Goal: Find specific page/section: Find specific page/section

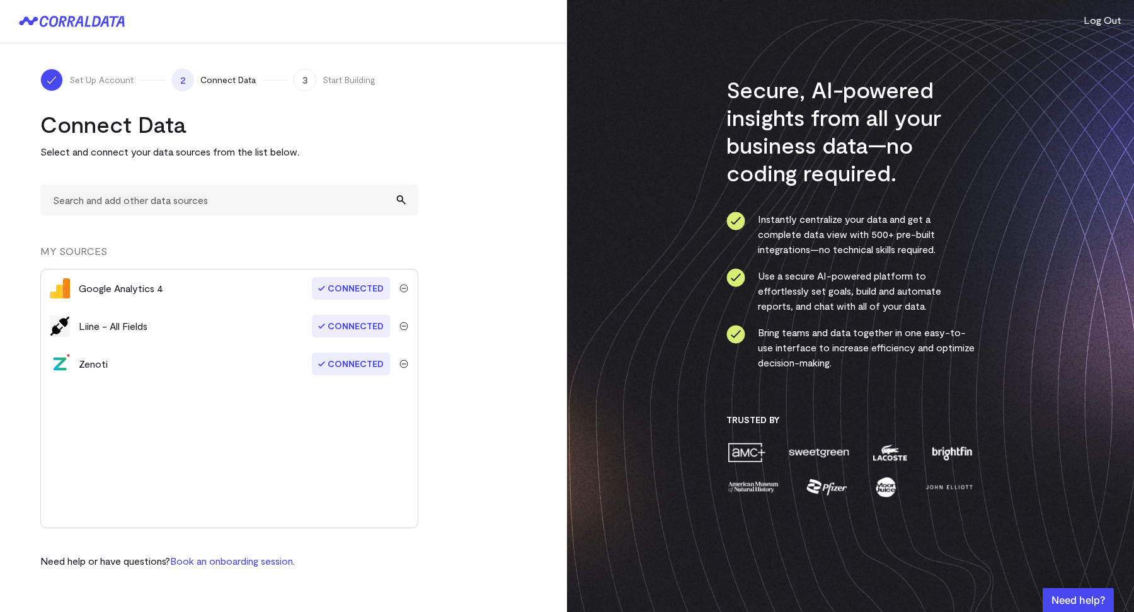
drag, startPoint x: 80, startPoint y: 364, endPoint x: 136, endPoint y: 370, distance: 56.3
click at [136, 370] on div "Zenoti" at bounding box center [196, 363] width 234 height 15
click at [90, 367] on div "Zenoti" at bounding box center [93, 363] width 29 height 15
drag, startPoint x: 76, startPoint y: 363, endPoint x: 122, endPoint y: 366, distance: 45.4
click at [122, 366] on div "Zenoti Connected" at bounding box center [229, 364] width 377 height 38
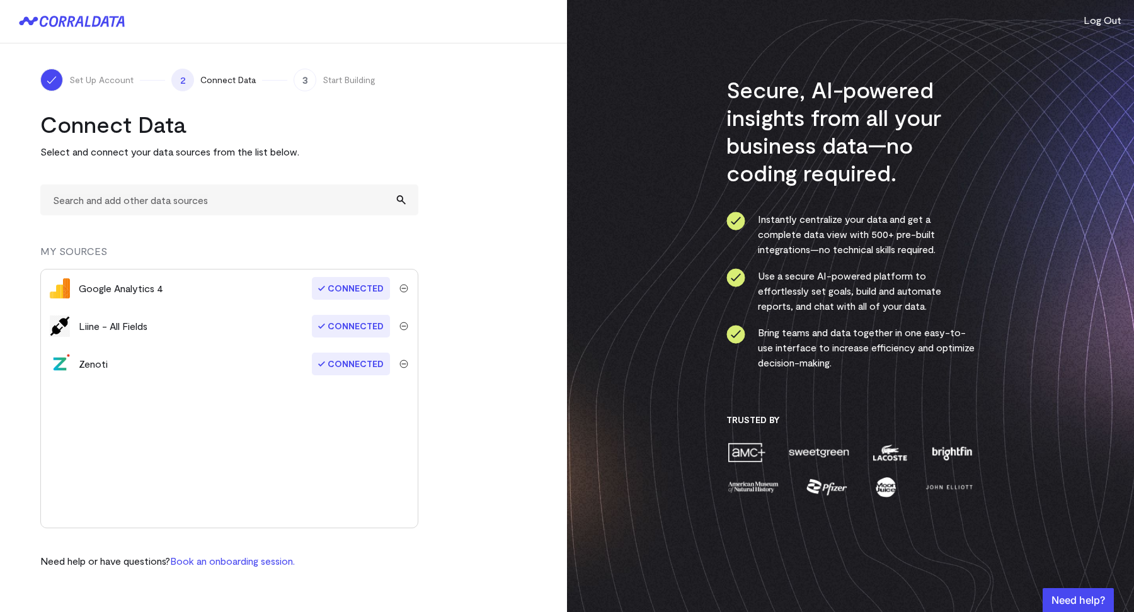
click at [528, 236] on div "Set Up Account 2 Connect Data 3 Start Building Connect Data Select and connect …" at bounding box center [283, 318] width 567 height 550
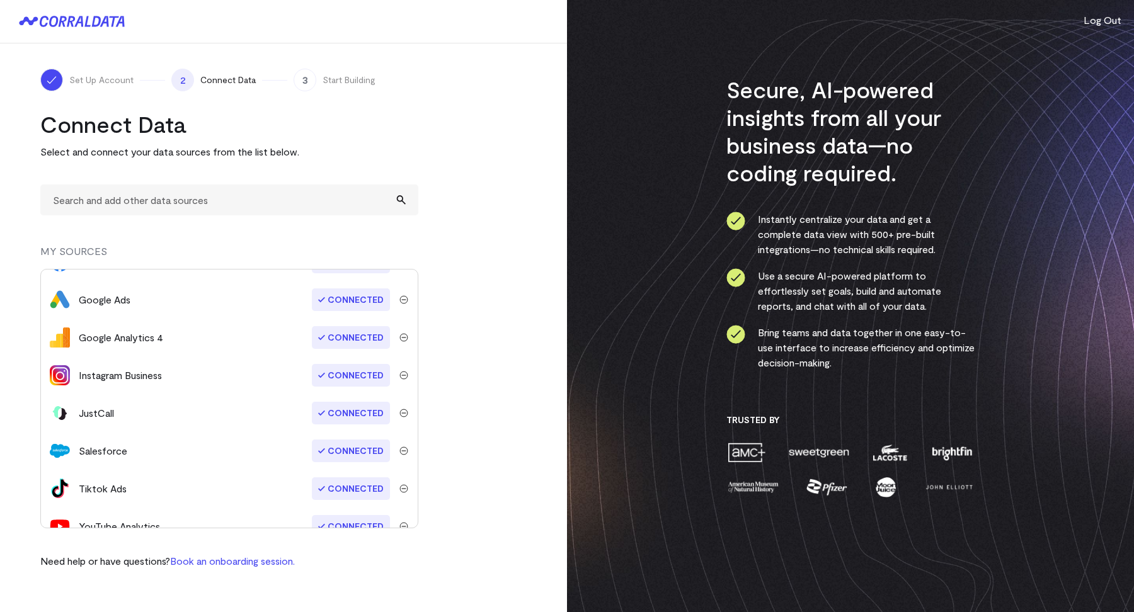
scroll to position [82, 0]
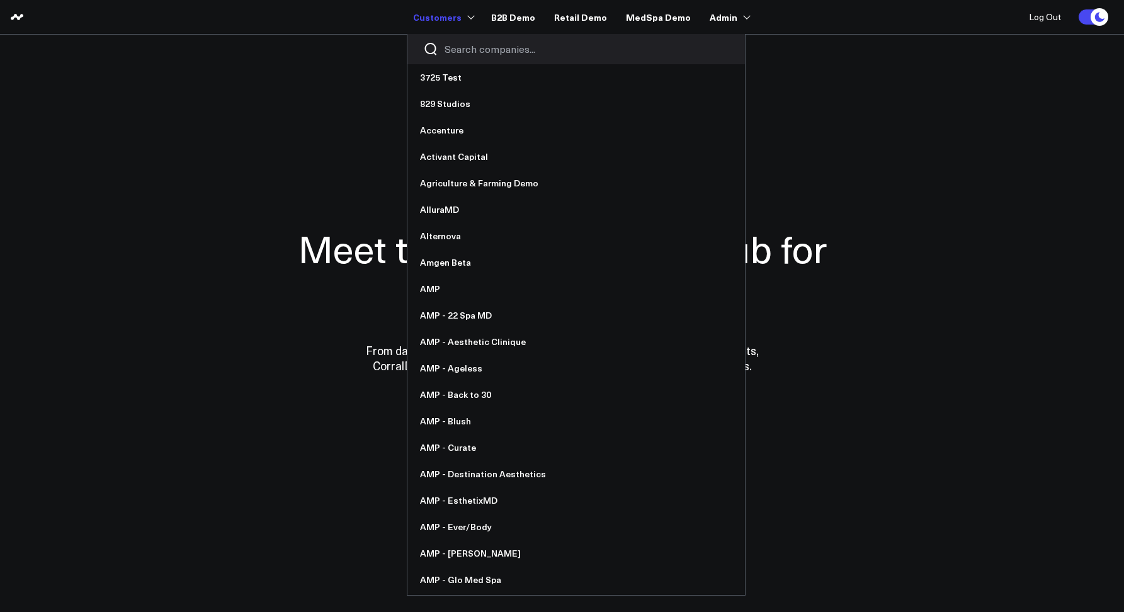
click at [456, 43] on input "Search companies input" at bounding box center [587, 49] width 285 height 14
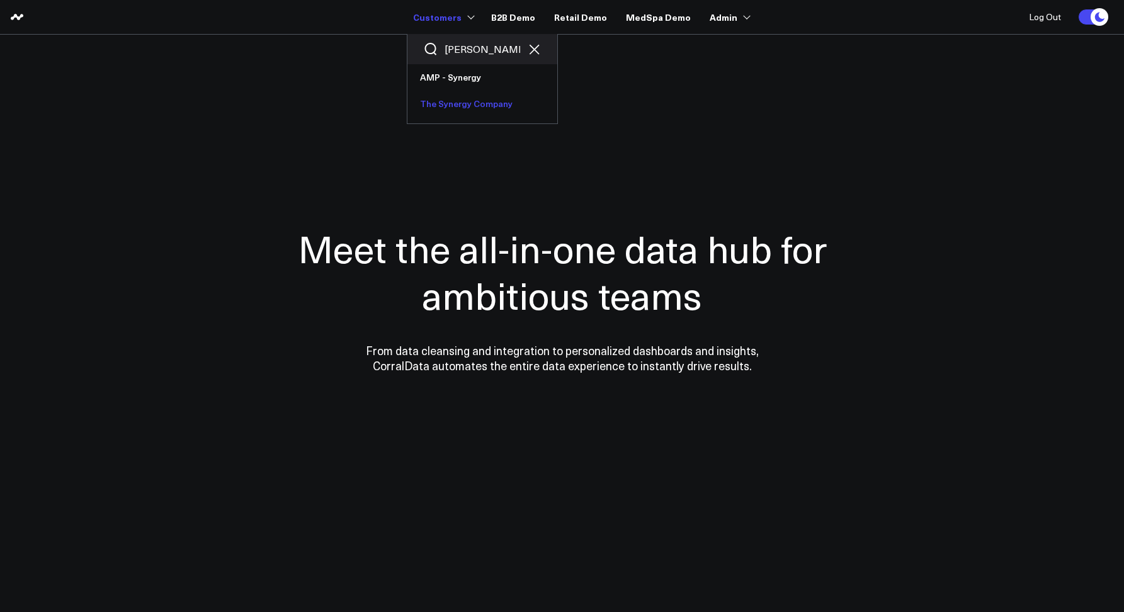
type input "syner"
click at [455, 106] on link "The Synergy Company" at bounding box center [482, 104] width 150 height 26
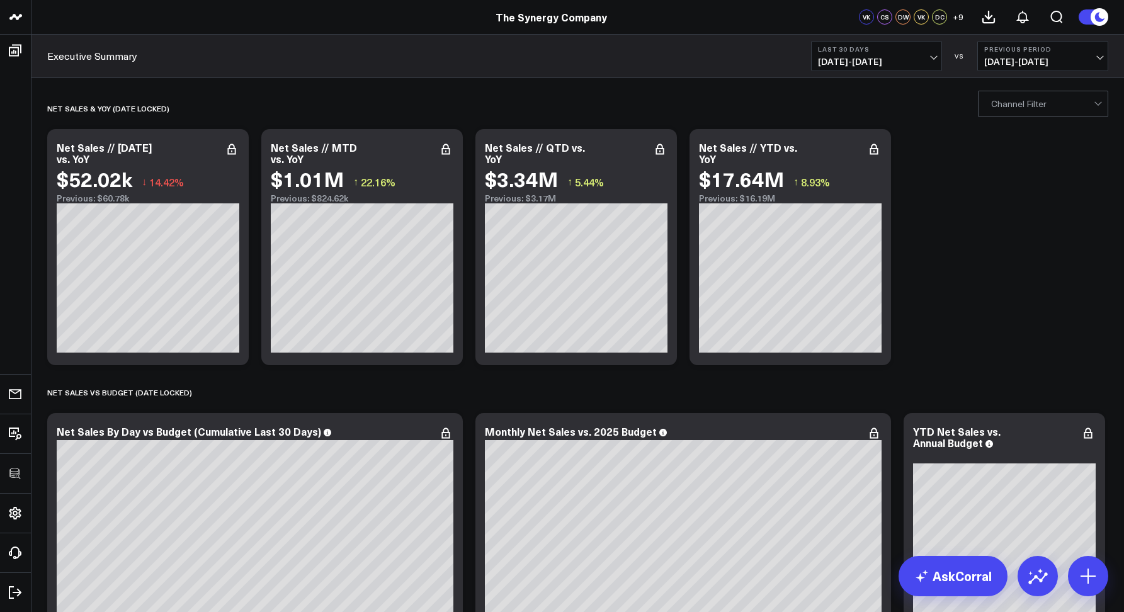
click at [409, 50] on div "Executive Summary Last 30 Days 07/16/25 - 08/14/25 VS Previous Period 06/16/25 …" at bounding box center [577, 56] width 1093 height 43
click at [342, 77] on div "Executive Summary Last 30 Days 07/16/25 - 08/14/25 VS Previous Period 06/16/25 …" at bounding box center [577, 56] width 1093 height 43
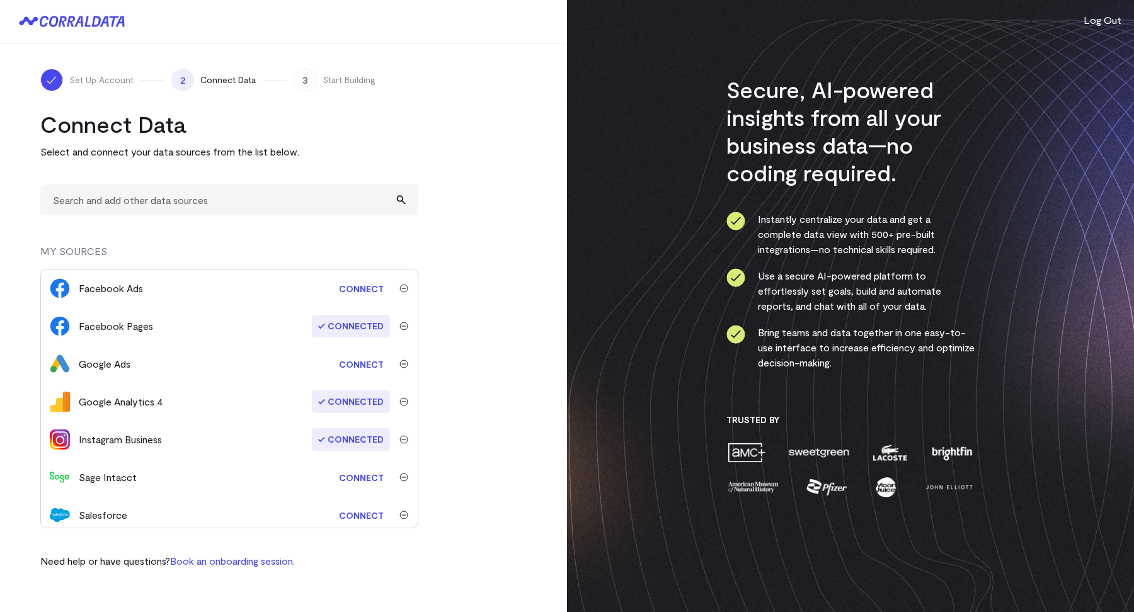
click at [396, 179] on div "Connect Data Select and connect your data sources from the list below. MY SOURC…" at bounding box center [229, 339] width 378 height 458
